Goal: Task Accomplishment & Management: Manage account settings

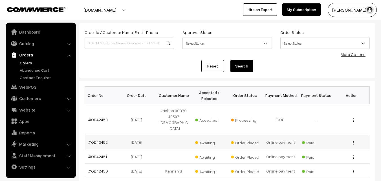
scroll to position [56, 0]
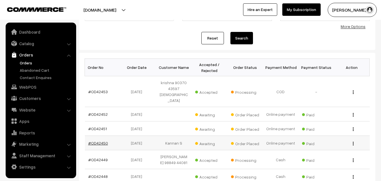
click at [101, 141] on link "#OD42450" at bounding box center [98, 143] width 20 height 5
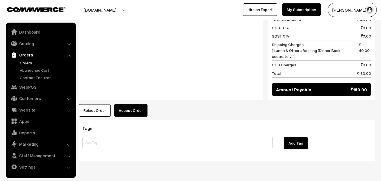
click at [134, 104] on button "Accept Order" at bounding box center [130, 110] width 33 height 12
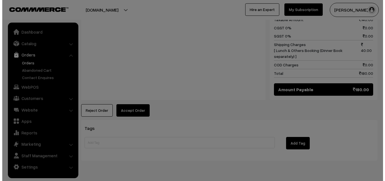
scroll to position [280, 0]
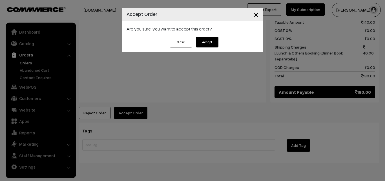
click at [204, 41] on button "Accept" at bounding box center [207, 42] width 23 height 11
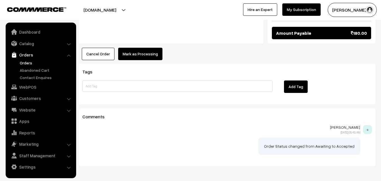
click at [136, 48] on button "Mark as Processing" at bounding box center [140, 54] width 44 height 12
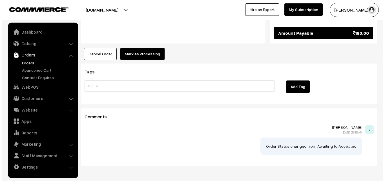
scroll to position [339, 0]
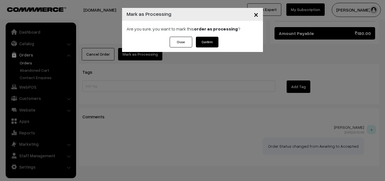
click at [216, 38] on button "Confirm" at bounding box center [207, 42] width 23 height 11
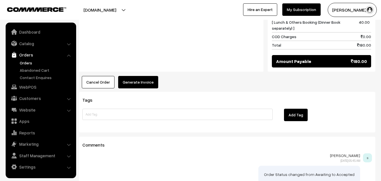
click at [144, 76] on button "Generate Invoice" at bounding box center [138, 82] width 40 height 12
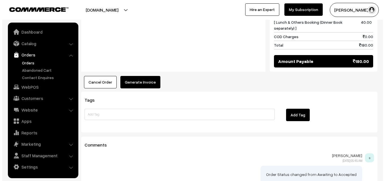
scroll to position [311, 0]
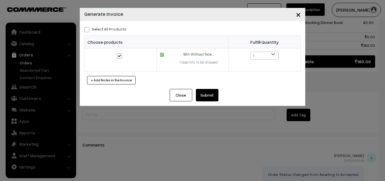
click at [111, 26] on label "Select All Products" at bounding box center [105, 29] width 42 height 6
click at [88, 27] on input "Select All Products" at bounding box center [86, 29] width 4 height 4
checkbox input "true"
click at [210, 94] on button "Submit" at bounding box center [207, 95] width 23 height 12
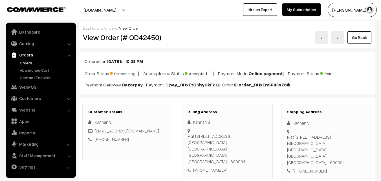
scroll to position [310, 0]
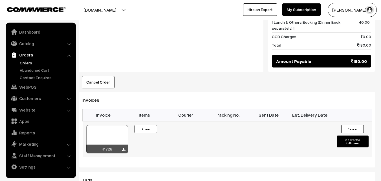
click at [110, 125] on div at bounding box center [107, 139] width 42 height 28
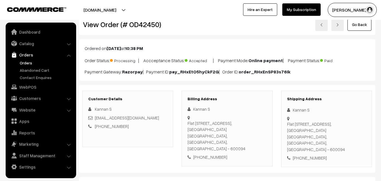
scroll to position [0, 0]
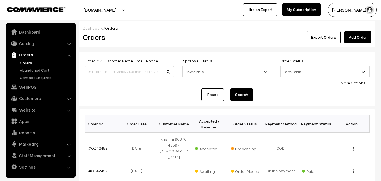
scroll to position [113, 0]
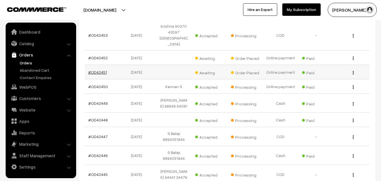
click at [100, 70] on link "#OD42451" at bounding box center [97, 72] width 19 height 5
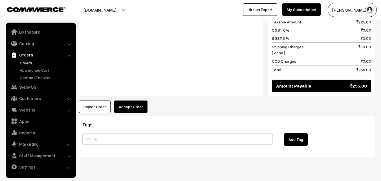
click at [140, 100] on button "Accept Order" at bounding box center [130, 106] width 33 height 12
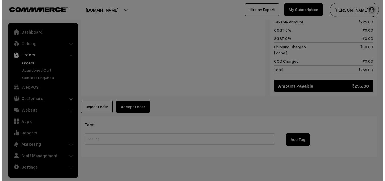
scroll to position [353, 0]
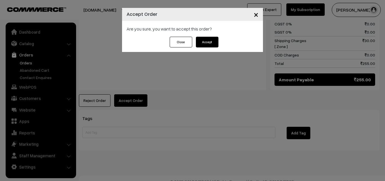
click at [200, 40] on button "Accept" at bounding box center [207, 42] width 23 height 11
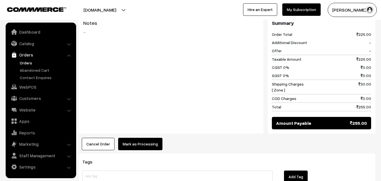
scroll to position [316, 0]
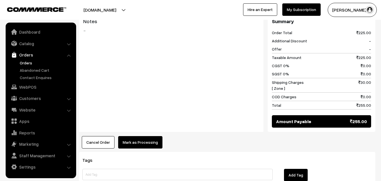
click at [148, 120] on div "Product Price Tax Rate Quantity Total Bf - Ghee Pongal 80.00 75.00 70.00" at bounding box center [227, 14] width 297 height 268
click at [146, 136] on button "Mark as Processing" at bounding box center [140, 142] width 44 height 12
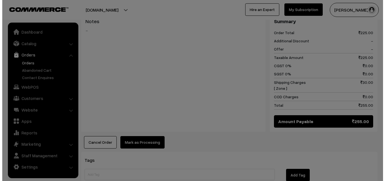
scroll to position [317, 0]
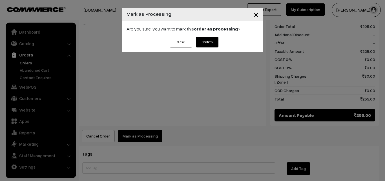
click at [218, 39] on div "Close Confirm" at bounding box center [192, 44] width 141 height 15
click at [213, 42] on button "Confirm" at bounding box center [207, 42] width 23 height 11
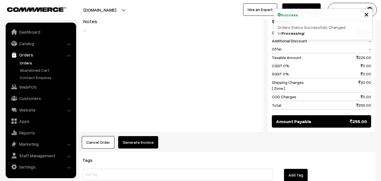
click at [142, 136] on button "Generate Invoice" at bounding box center [138, 142] width 40 height 12
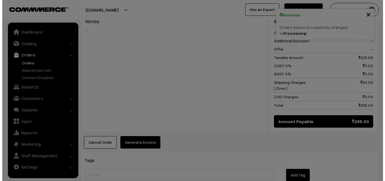
scroll to position [317, 0]
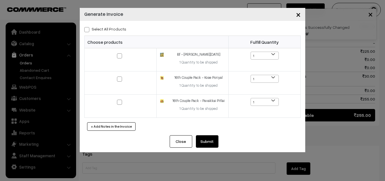
click at [104, 27] on label "Select All Products" at bounding box center [105, 29] width 42 height 6
click at [88, 27] on input "Select All Products" at bounding box center [86, 29] width 4 height 4
checkbox input "true"
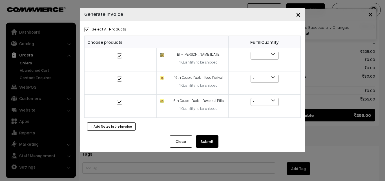
checkbox input "true"
click at [210, 146] on button "Submit" at bounding box center [207, 141] width 23 height 12
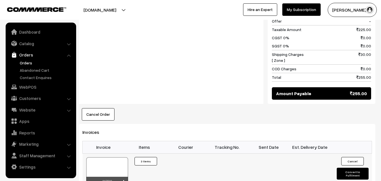
scroll to position [344, 0]
click at [115, 157] on div at bounding box center [107, 171] width 42 height 28
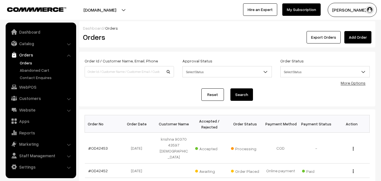
scroll to position [95, 0]
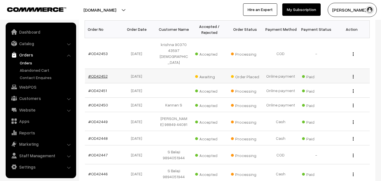
click at [98, 74] on link "#OD42452" at bounding box center [97, 76] width 19 height 5
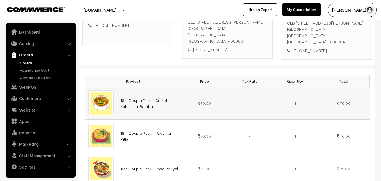
scroll to position [113, 0]
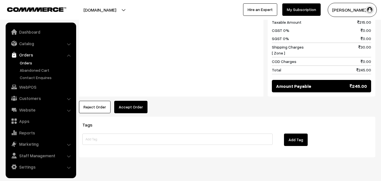
click at [132, 108] on button "Accept Order" at bounding box center [130, 107] width 33 height 12
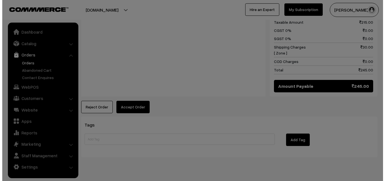
scroll to position [340, 0]
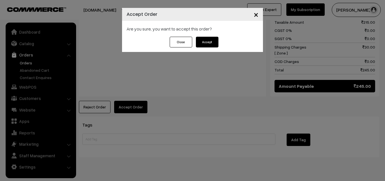
click at [206, 41] on button "Accept" at bounding box center [207, 42] width 23 height 11
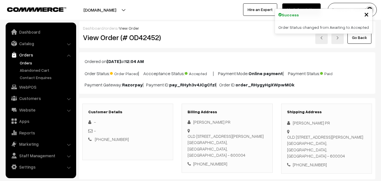
scroll to position [316, 0]
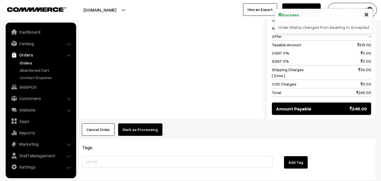
click at [147, 127] on button "Mark as Processing" at bounding box center [140, 129] width 44 height 12
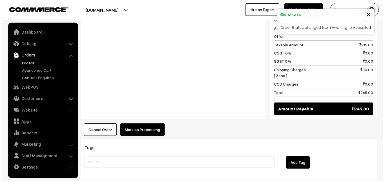
scroll to position [317, 0]
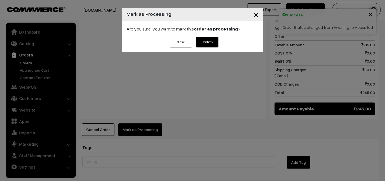
click at [209, 32] on div "Are you sure, you want to mark this order as processing ?" at bounding box center [192, 29] width 141 height 16
click at [208, 37] on button "Confirm" at bounding box center [207, 42] width 23 height 11
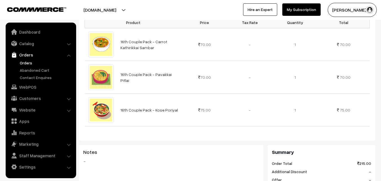
scroll to position [316, 0]
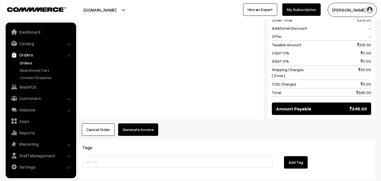
click at [143, 126] on button "Generate Invoice" at bounding box center [138, 129] width 40 height 12
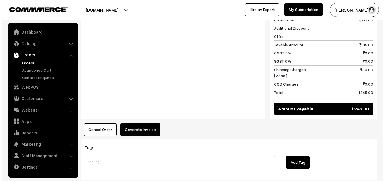
scroll to position [317, 0]
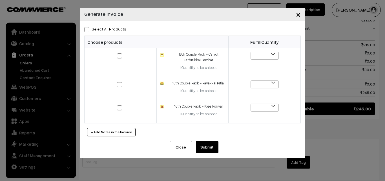
click at [121, 32] on div "Select All Products Choose products Fulfill Quantity 1 1 1 1 1" at bounding box center [193, 81] width 226 height 120
click at [121, 29] on label "Select All Products" at bounding box center [105, 29] width 42 height 6
click at [88, 29] on input "Select All Products" at bounding box center [86, 29] width 4 height 4
checkbox input "true"
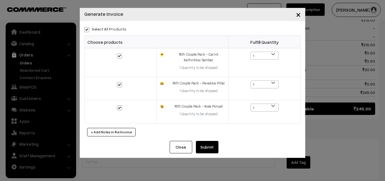
checkbox input "true"
click at [212, 147] on button "Submit" at bounding box center [207, 147] width 23 height 12
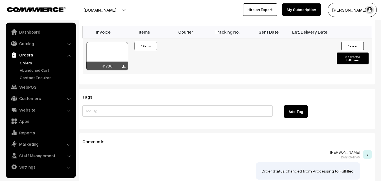
scroll to position [444, 0]
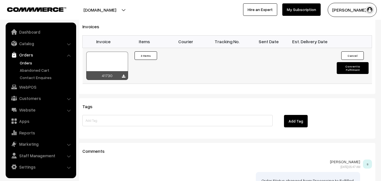
click at [114, 56] on div at bounding box center [107, 66] width 42 height 28
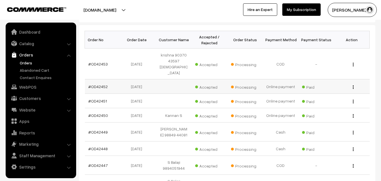
scroll to position [66, 0]
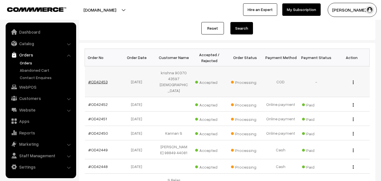
click at [106, 79] on link "#OD42453" at bounding box center [97, 81] width 19 height 5
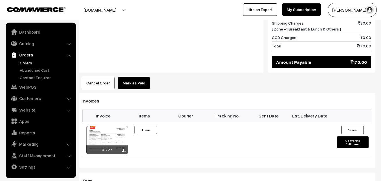
scroll to position [339, 0]
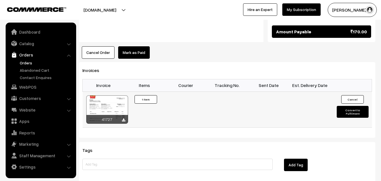
click at [115, 95] on div at bounding box center [107, 109] width 42 height 28
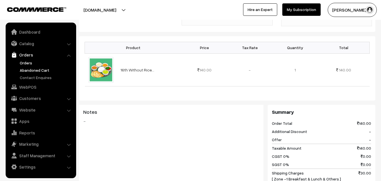
scroll to position [85, 0]
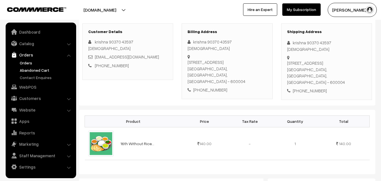
click at [29, 68] on link "Abandoned Cart" at bounding box center [46, 70] width 56 height 6
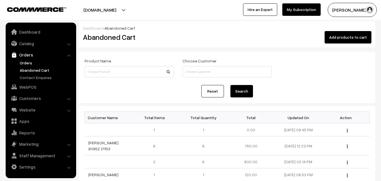
click at [28, 63] on link "Orders" at bounding box center [46, 63] width 56 height 6
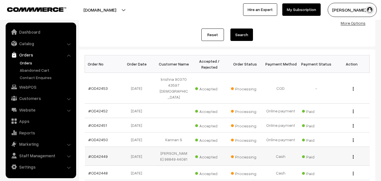
scroll to position [113, 0]
